Goal: Information Seeking & Learning: Learn about a topic

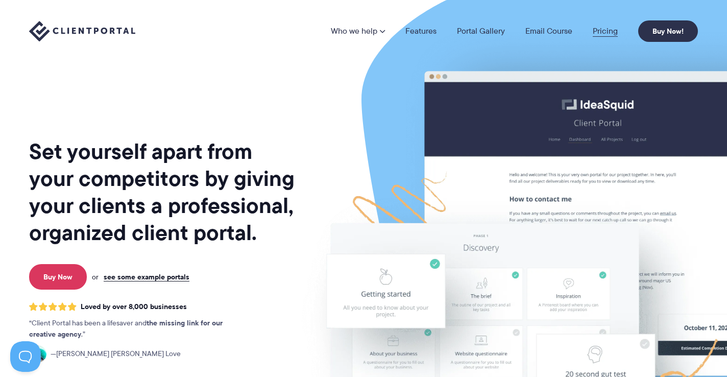
click at [608, 32] on link "Pricing" at bounding box center [605, 31] width 25 height 8
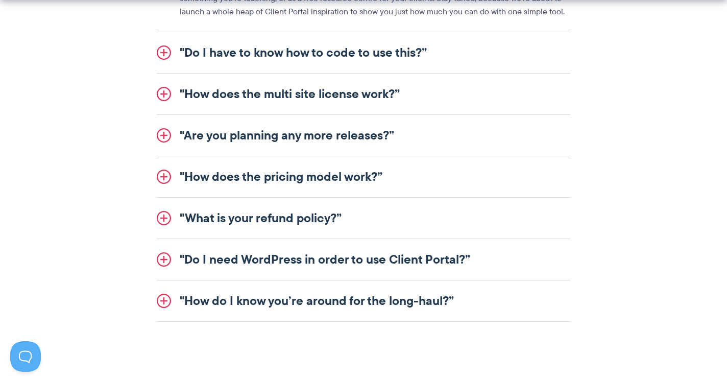
scroll to position [1361, 0]
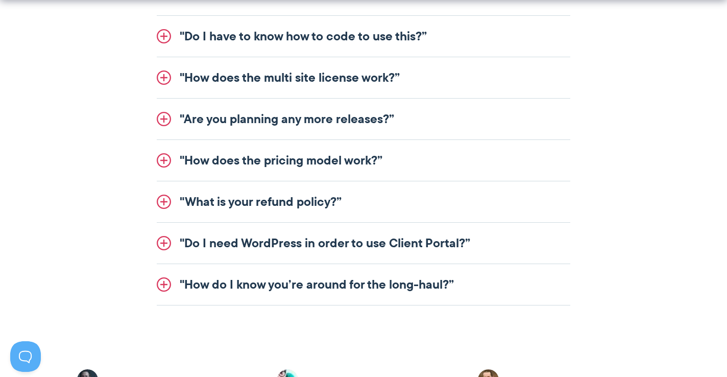
click at [161, 36] on link ""Do I have to know how to code to use this?”" at bounding box center [364, 36] width 414 height 41
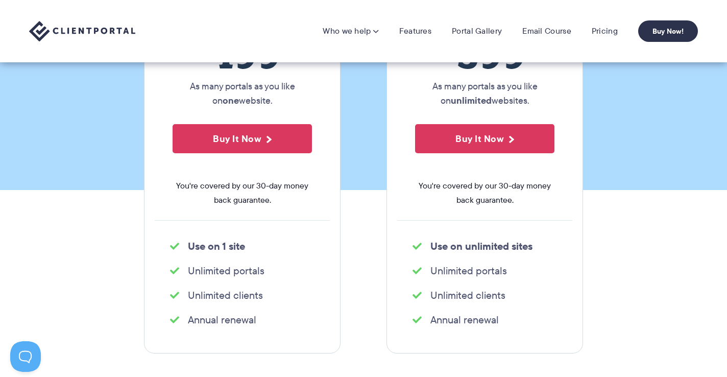
scroll to position [0, 0]
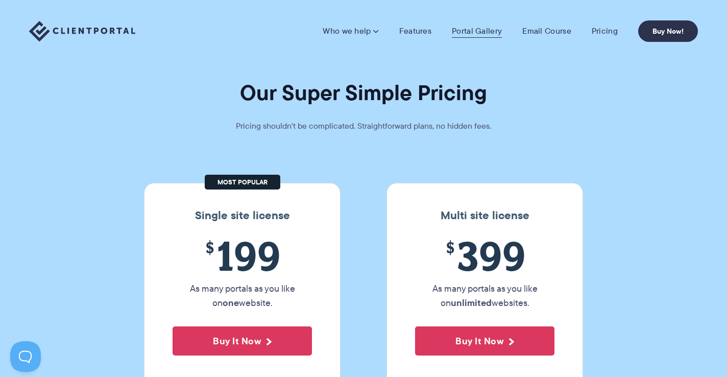
click at [477, 31] on link "Portal Gallery" at bounding box center [477, 31] width 50 height 10
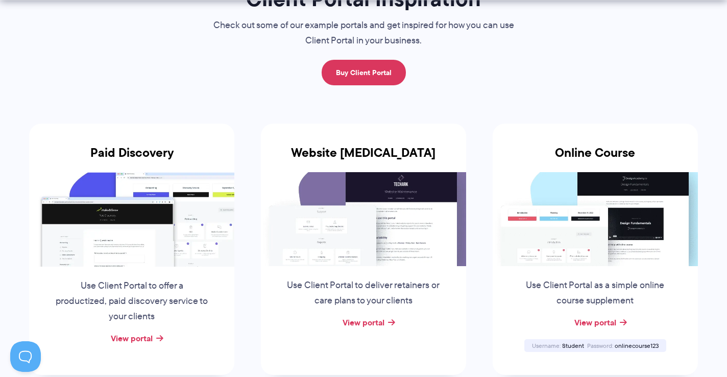
scroll to position [159, 0]
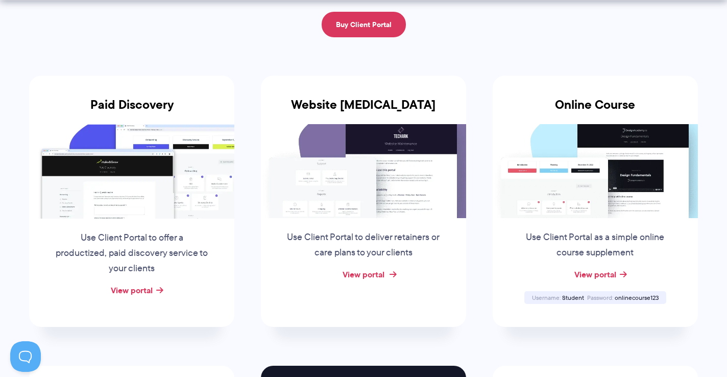
click at [375, 273] on link "View portal" at bounding box center [364, 274] width 42 height 12
